Goal: Information Seeking & Learning: Learn about a topic

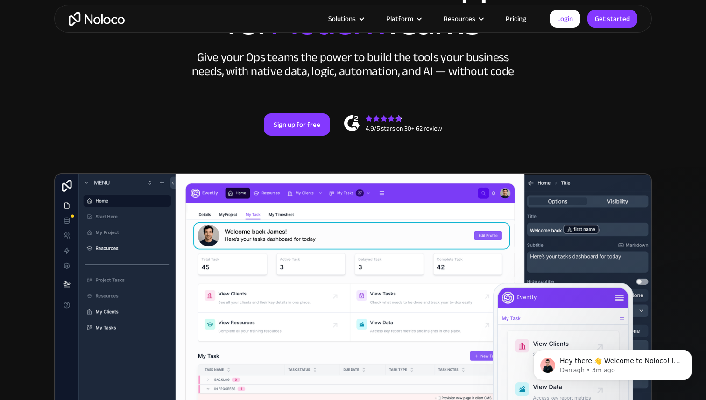
scroll to position [157, 0]
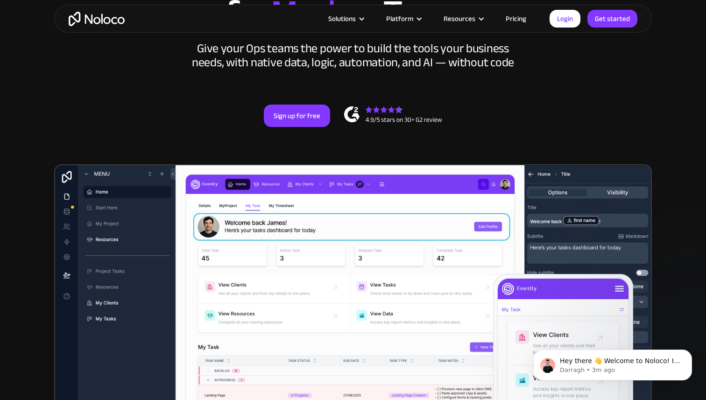
click at [515, 17] on link "Pricing" at bounding box center [516, 19] width 44 height 12
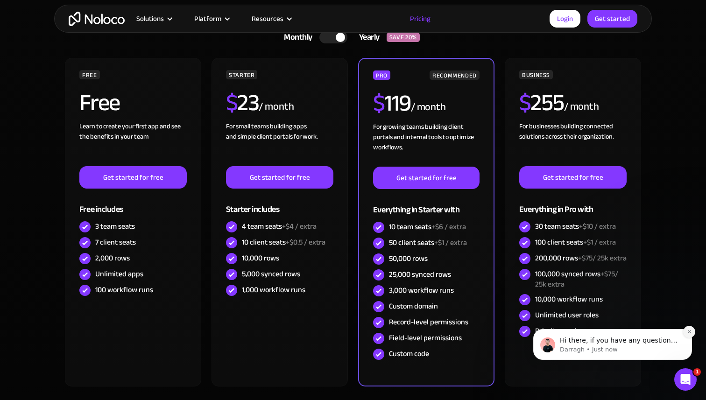
click at [687, 334] on icon "Dismiss notification" at bounding box center [689, 331] width 5 height 5
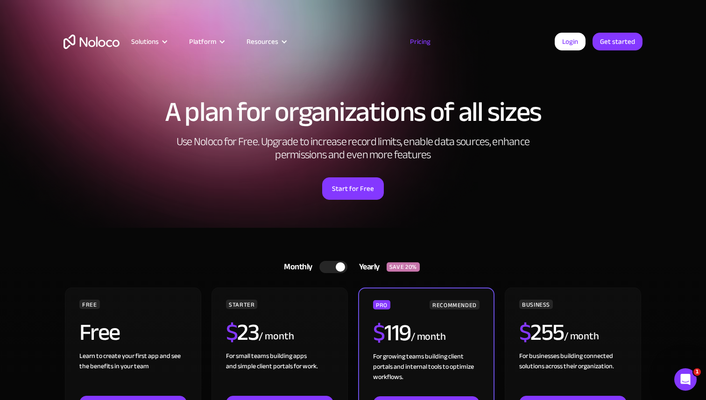
click at [89, 45] on img "home" at bounding box center [92, 42] width 56 height 14
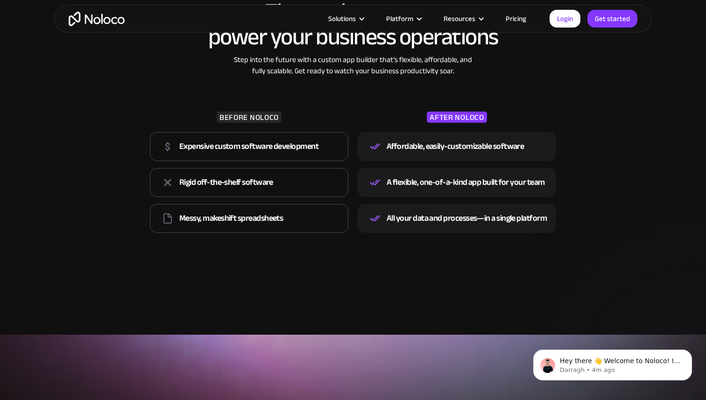
scroll to position [1405, 0]
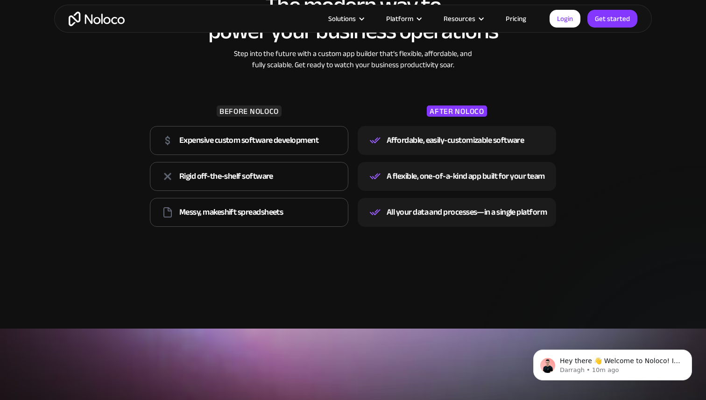
click at [513, 20] on link "Pricing" at bounding box center [516, 19] width 44 height 12
